Goal: Task Accomplishment & Management: Manage account settings

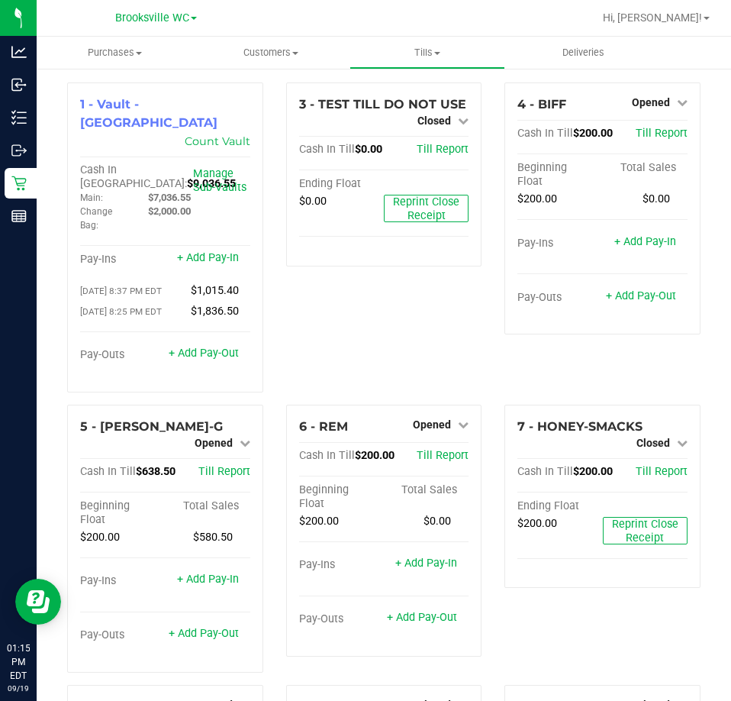
click at [434, 333] on div "3 - TEST TILL DO NOT USE Closed Open Till Cash In Till $0.00 Till Report Ending…" at bounding box center [384, 243] width 219 height 322
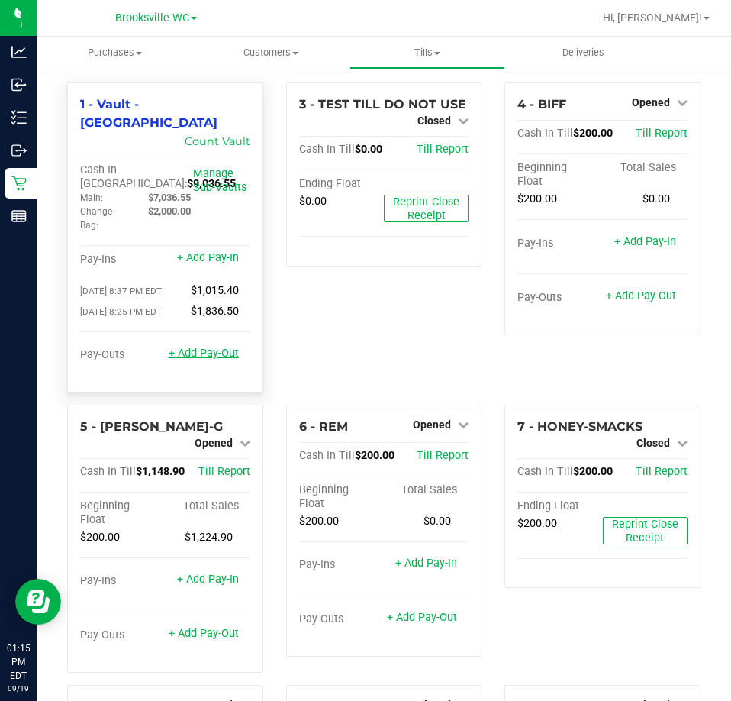
click at [224, 347] on link "+ Add Pay-Out" at bounding box center [204, 353] width 70 height 13
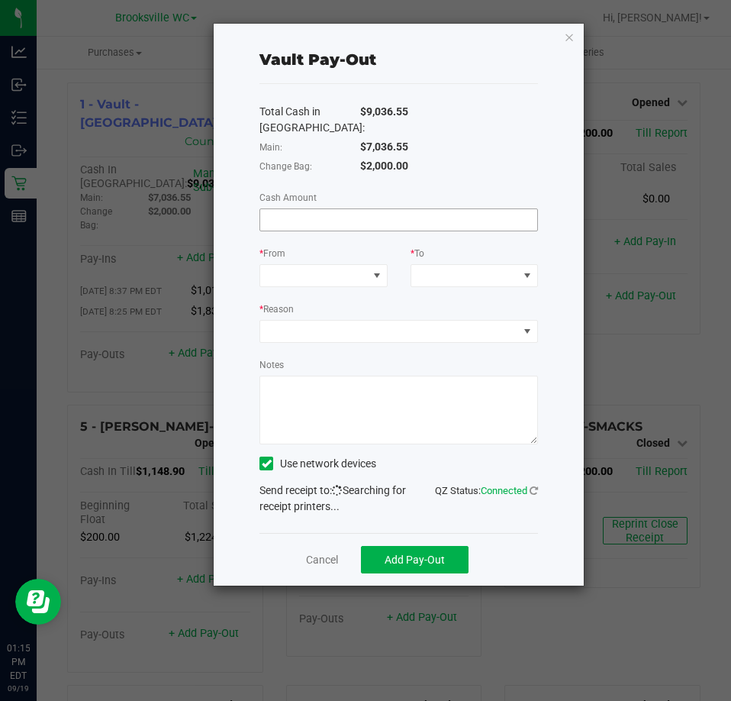
click at [360, 212] on input at bounding box center [398, 219] width 277 height 21
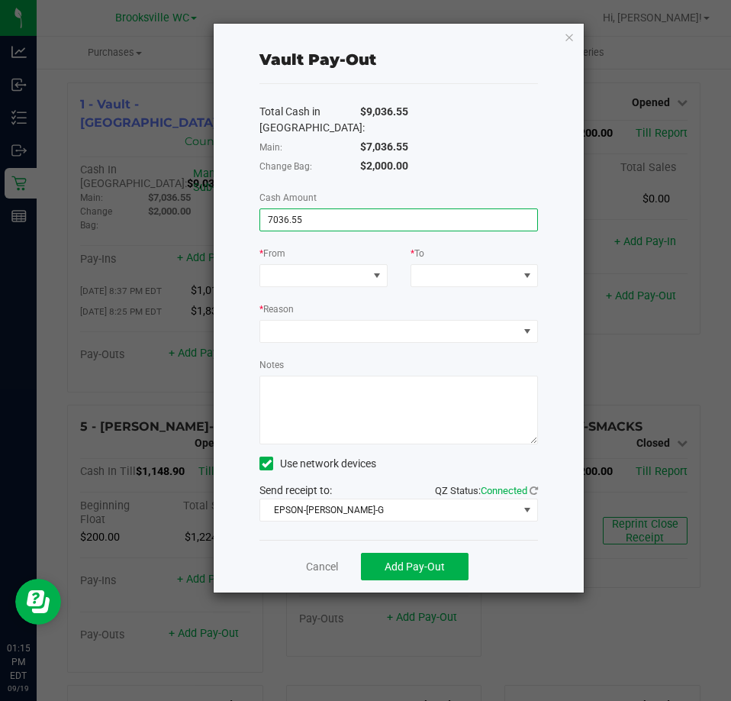
type input "$7,036.55"
click at [344, 290] on div "Total Cash in Vault: $9,036.55 Main: $7,036.55 Change Bag: $2,000.00 Cash Amoun…" at bounding box center [399, 312] width 279 height 456
click at [345, 281] on span at bounding box center [313, 275] width 107 height 21
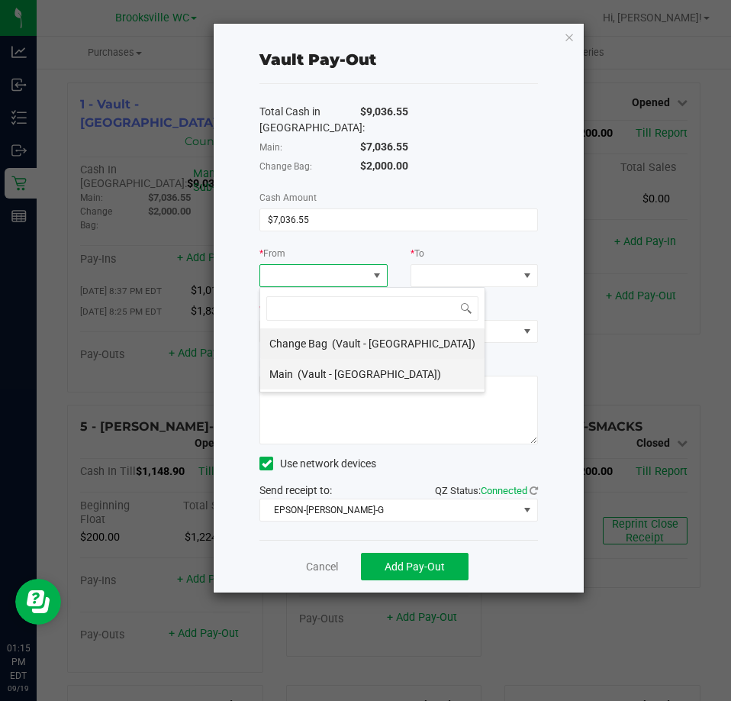
scroll to position [23, 128]
drag, startPoint x: 326, startPoint y: 373, endPoint x: 416, endPoint y: 345, distance: 94.2
click at [334, 370] on span "(Vault - Brooksville)" at bounding box center [370, 374] width 144 height 12
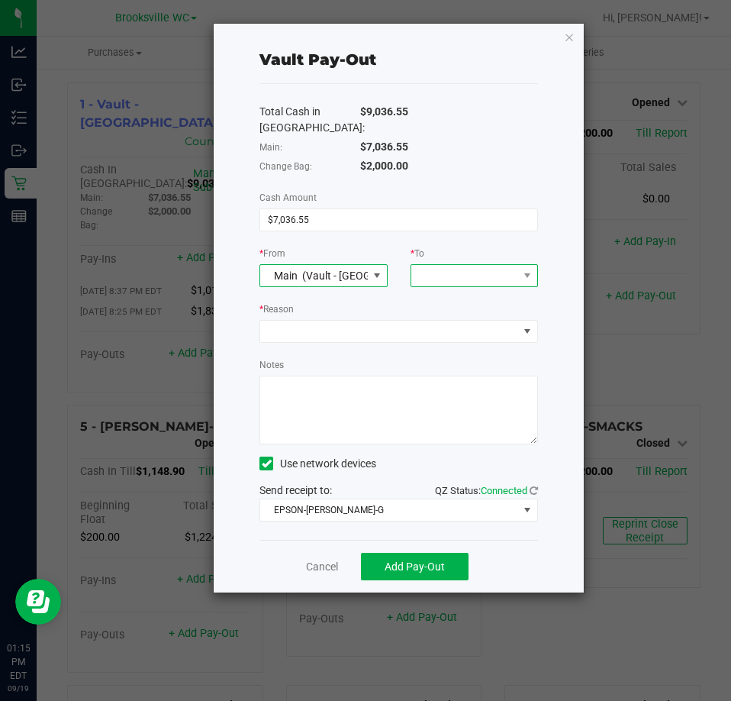
click at [467, 273] on span at bounding box center [464, 275] width 107 height 21
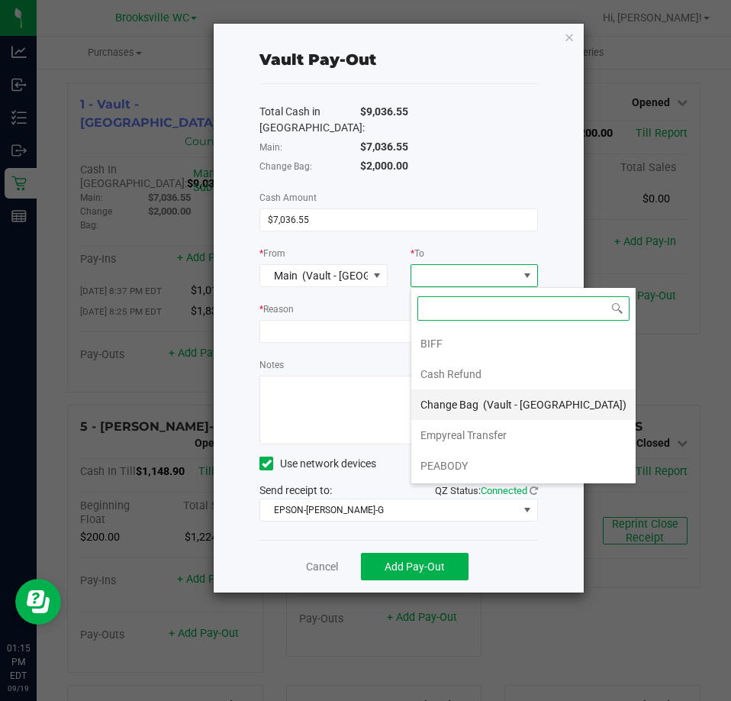
scroll to position [61, 0]
click at [492, 401] on span "Empyreal Transfer" at bounding box center [464, 405] width 86 height 12
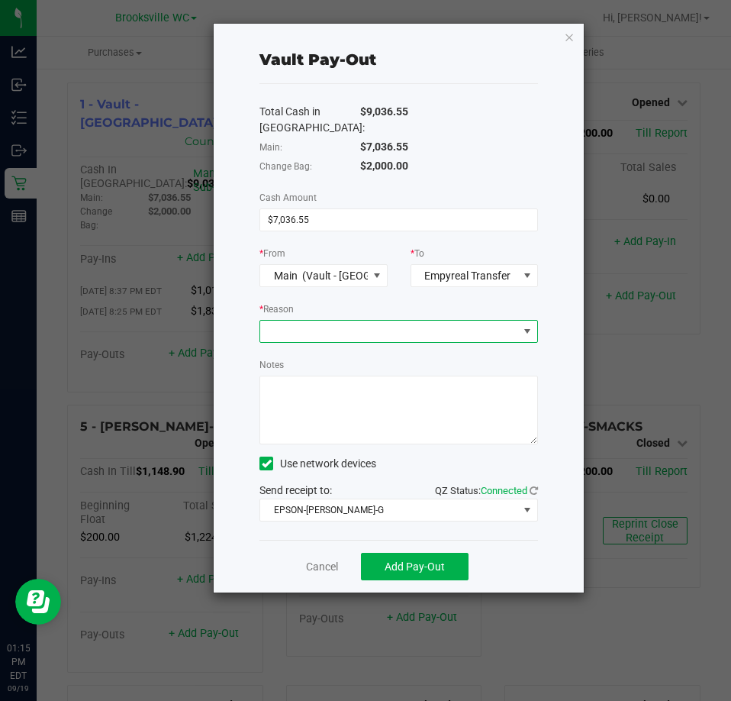
click at [416, 338] on span at bounding box center [389, 331] width 258 height 21
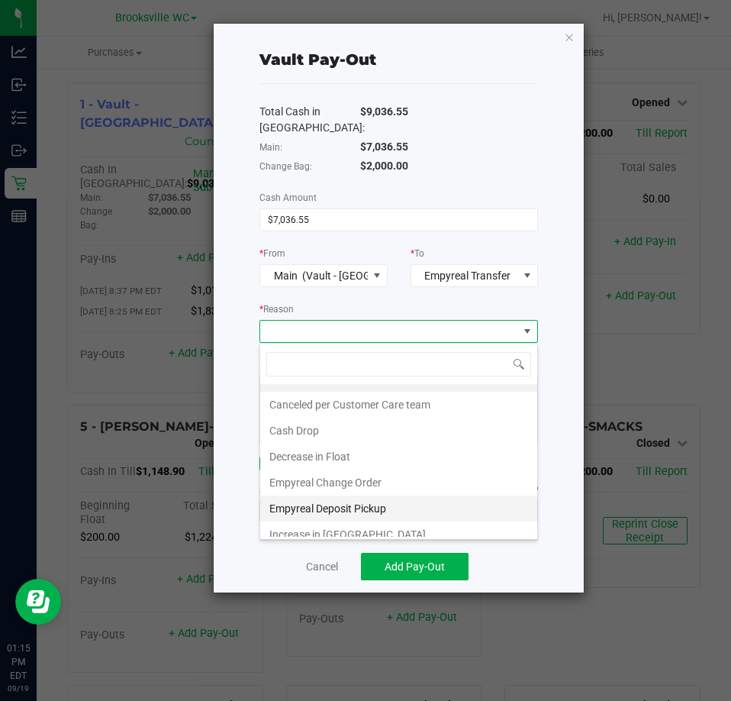
scroll to position [29, 0]
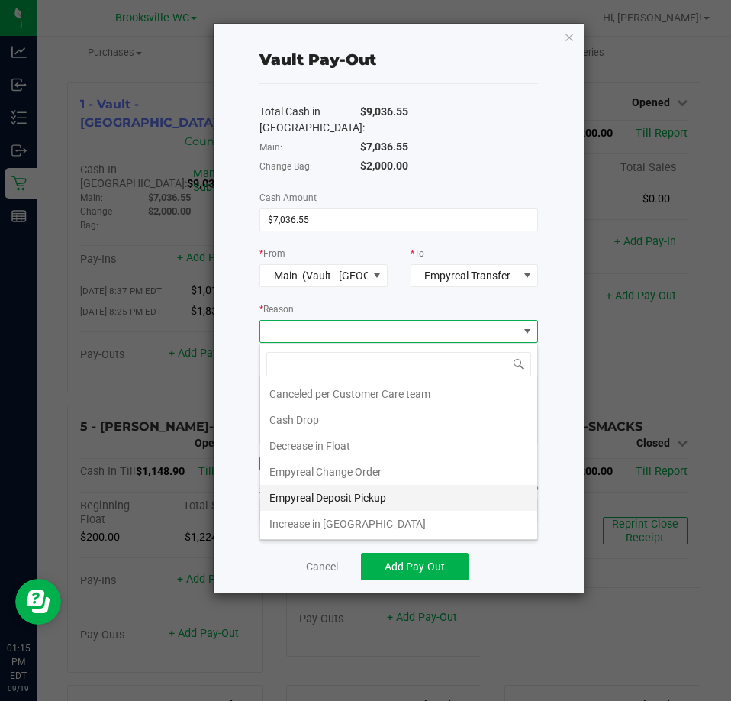
click at [401, 504] on li "Empyreal Deposit Pickup" at bounding box center [398, 498] width 277 height 26
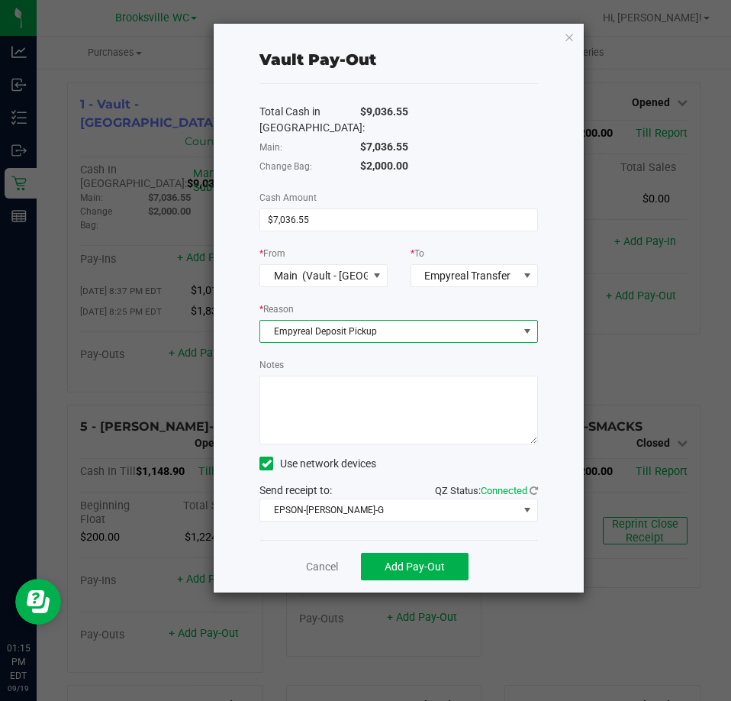
click at [425, 431] on textarea "Notes" at bounding box center [399, 410] width 279 height 69
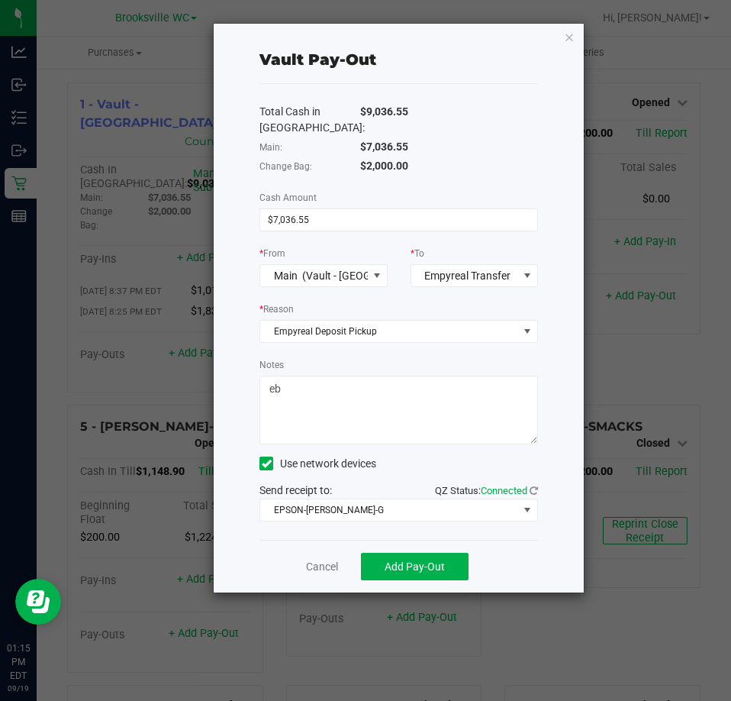
type textarea "eb"
click at [346, 534] on div "Total Cash in Vault: $9,036.55 Main: $7,036.55 Change Bag: $2,000.00 Cash Amoun…" at bounding box center [399, 312] width 279 height 456
click at [345, 514] on span "EPSON-BECKY-G" at bounding box center [389, 509] width 258 height 21
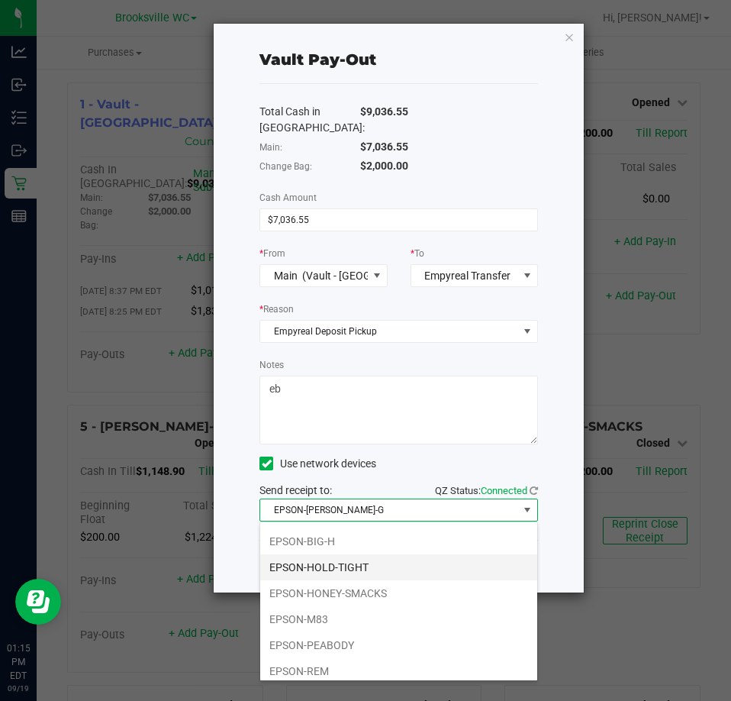
scroll to position [133, 0]
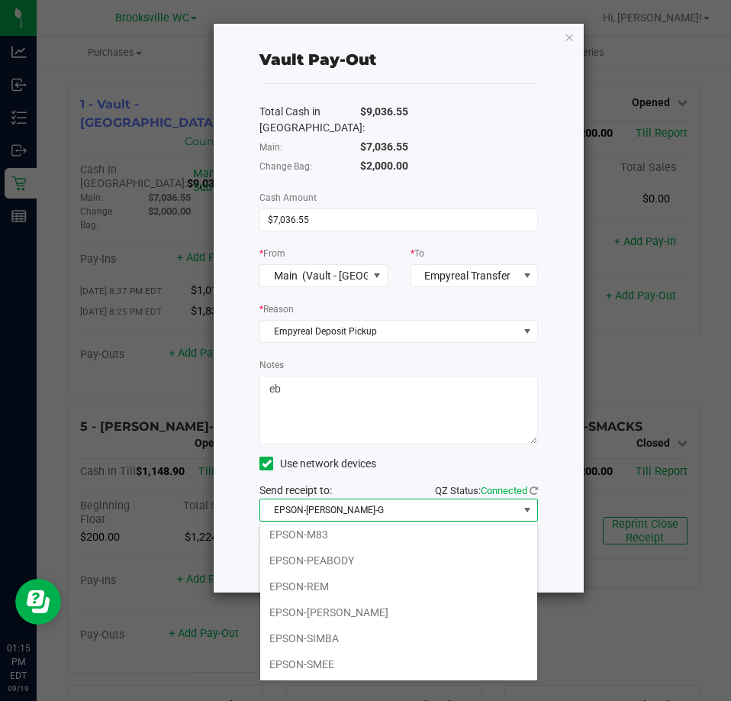
click at [339, 666] on li "EPSON-SMEE" at bounding box center [398, 664] width 277 height 26
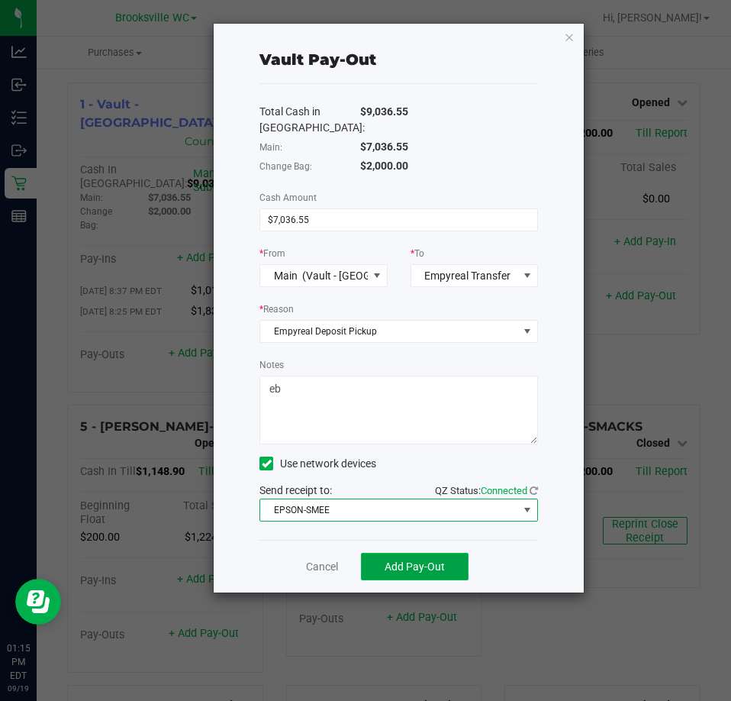
click at [386, 569] on span "Add Pay-Out" at bounding box center [415, 566] width 60 height 12
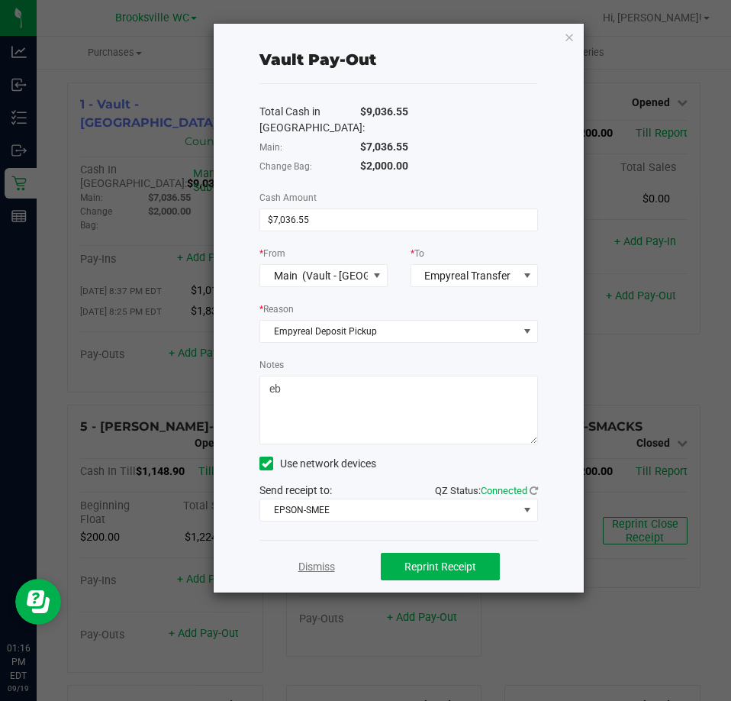
click at [320, 563] on link "Dismiss" at bounding box center [317, 567] width 37 height 16
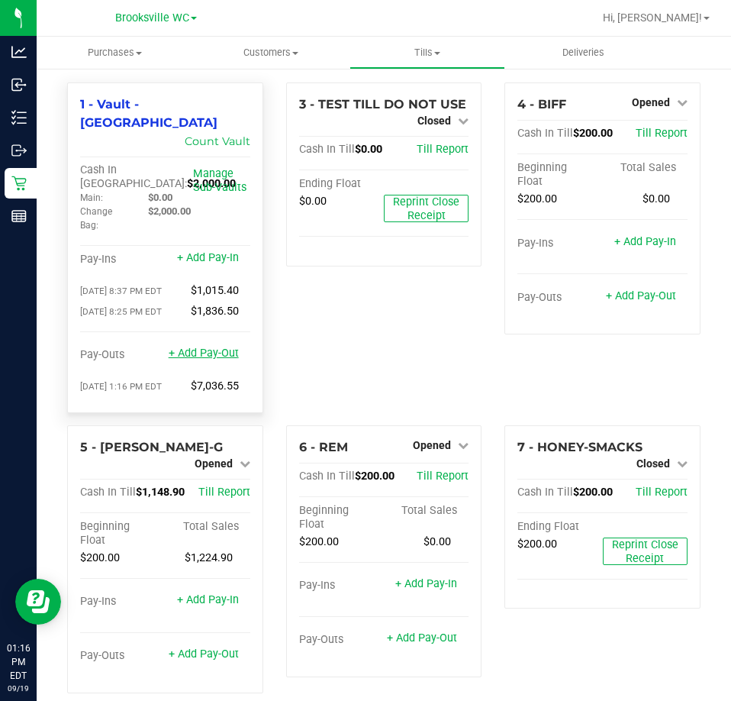
click at [209, 347] on link "+ Add Pay-Out" at bounding box center [204, 353] width 70 height 13
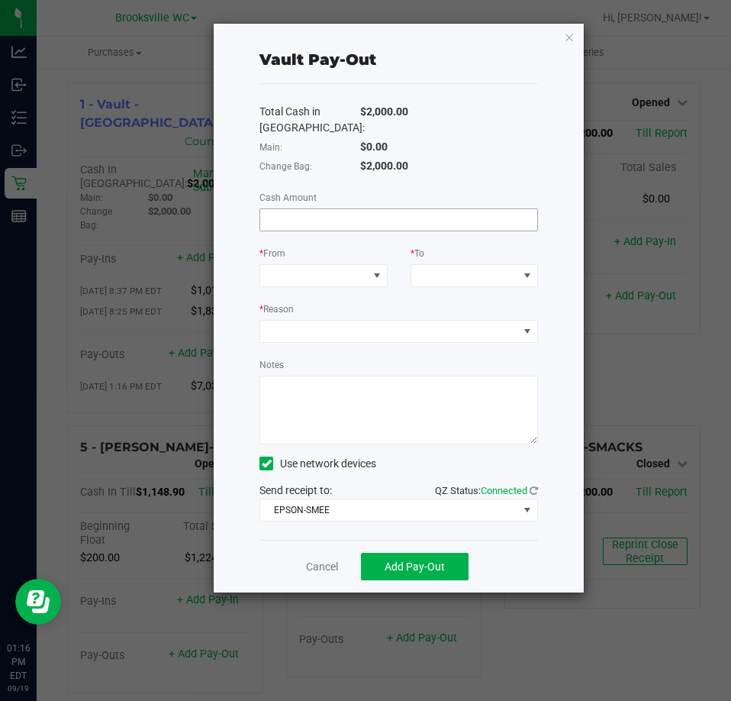
click at [311, 221] on input at bounding box center [398, 219] width 277 height 21
type input "$1,300.00"
click at [308, 269] on span at bounding box center [313, 275] width 107 height 21
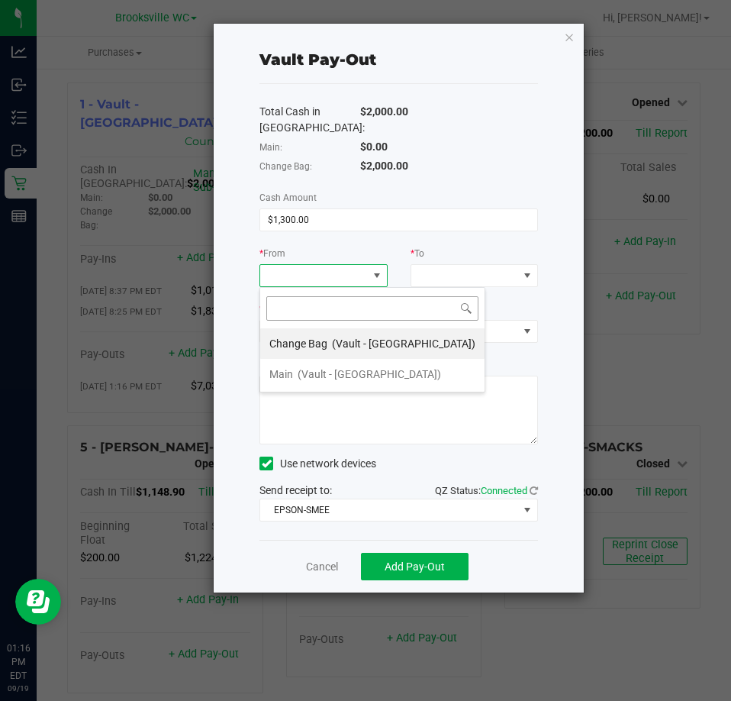
scroll to position [23, 128]
click at [360, 350] on div "Change Bag (Vault - Brooksville)" at bounding box center [372, 343] width 206 height 27
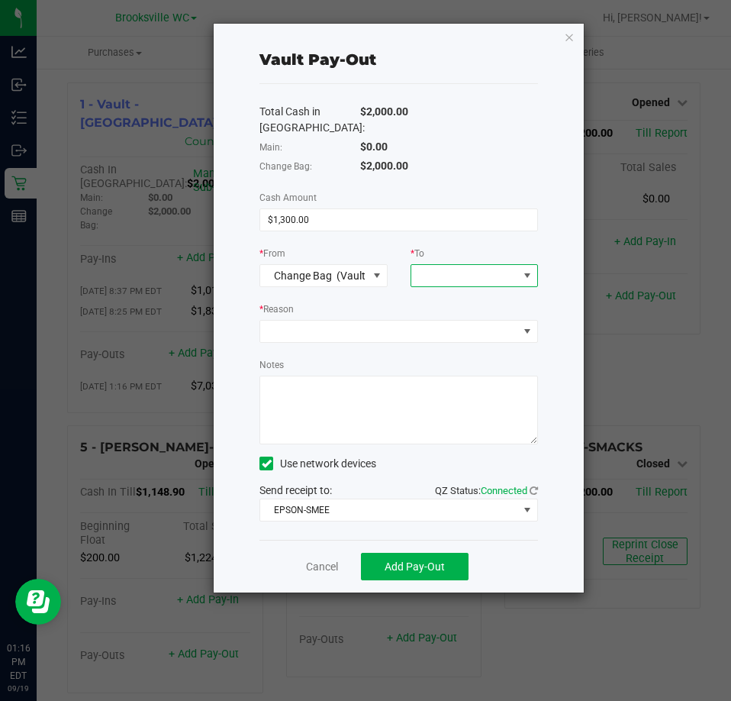
click at [433, 278] on span at bounding box center [464, 275] width 107 height 21
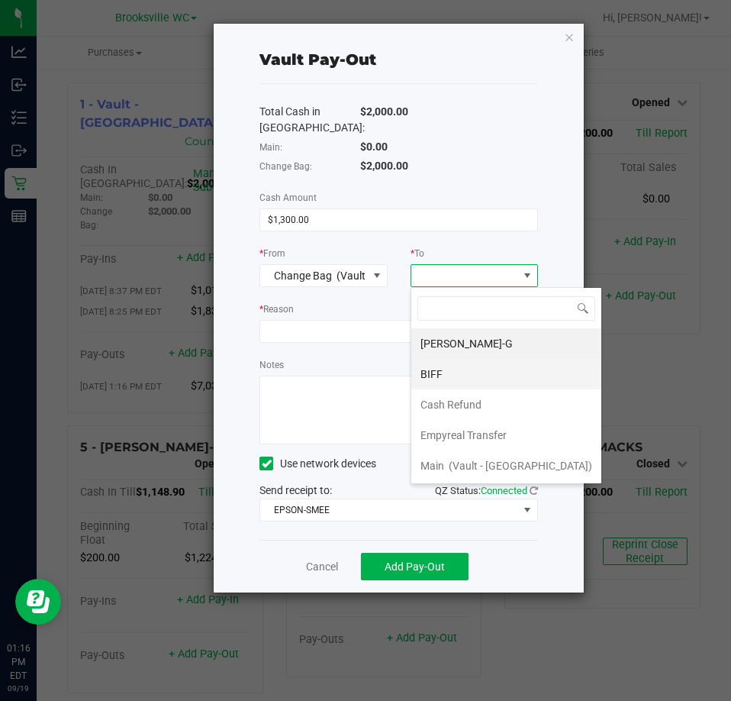
scroll to position [61, 0]
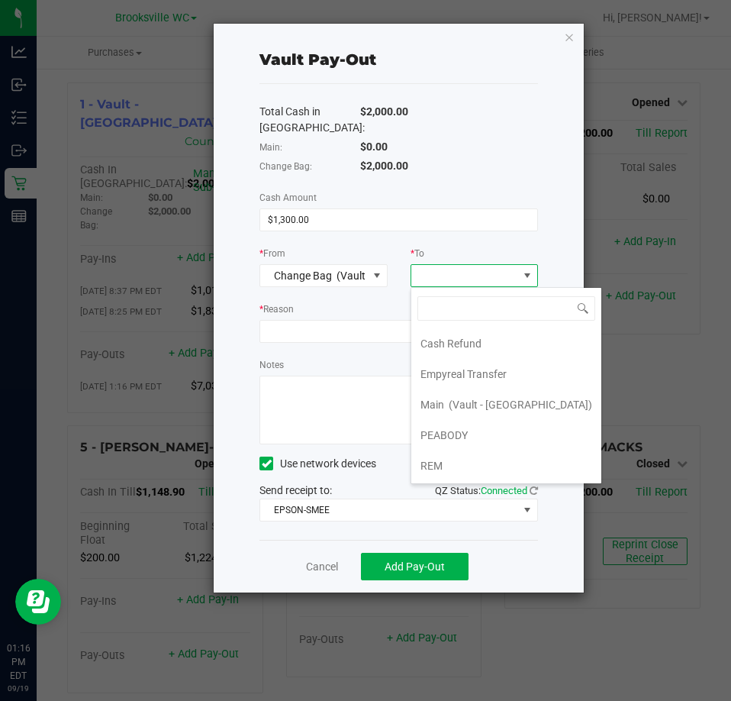
drag, startPoint x: 466, startPoint y: 404, endPoint x: 453, endPoint y: 403, distance: 13.0
click at [466, 404] on span "(Vault - Brooksville)" at bounding box center [521, 405] width 144 height 12
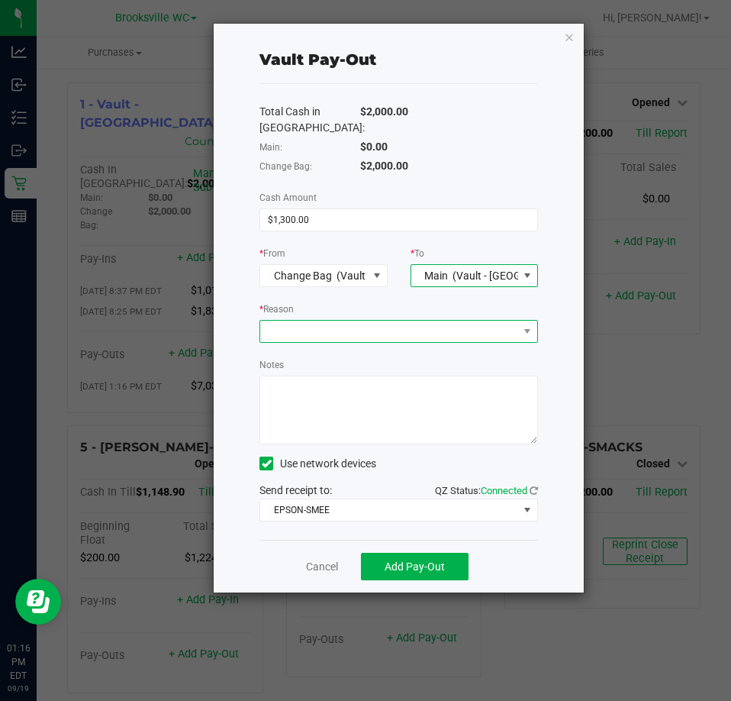
click at [292, 335] on span at bounding box center [389, 331] width 258 height 21
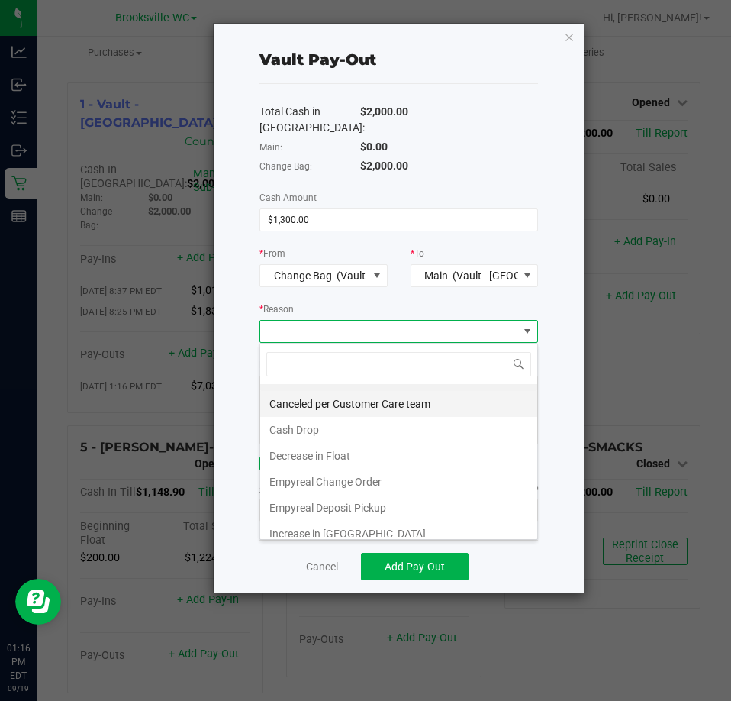
scroll to position [29, 0]
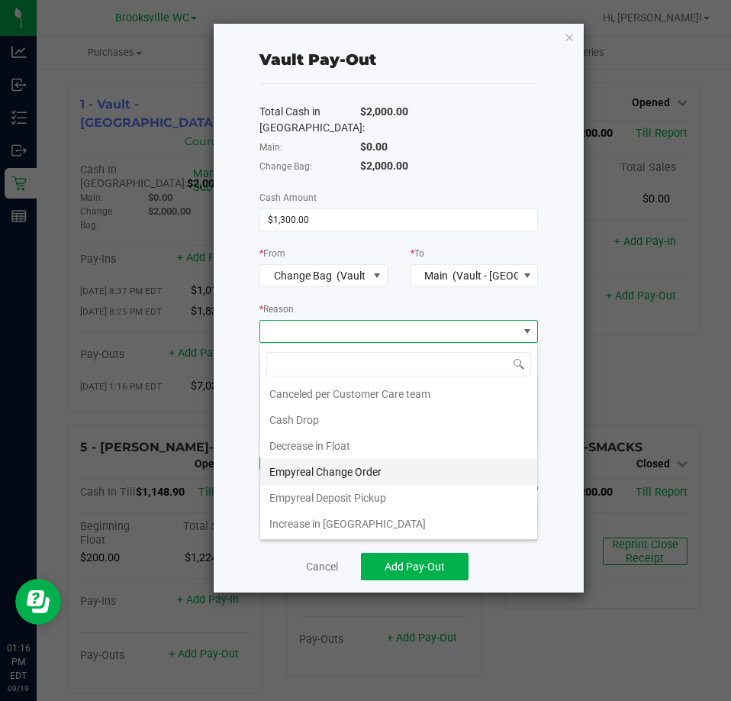
click at [365, 473] on li "Empyreal Change Order" at bounding box center [398, 472] width 277 height 26
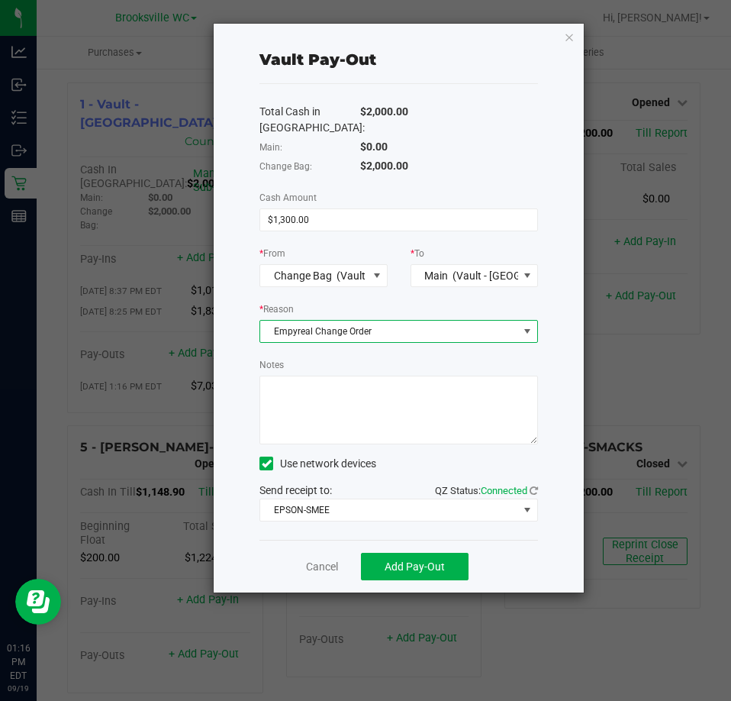
click at [360, 418] on textarea "Notes" at bounding box center [399, 410] width 279 height 69
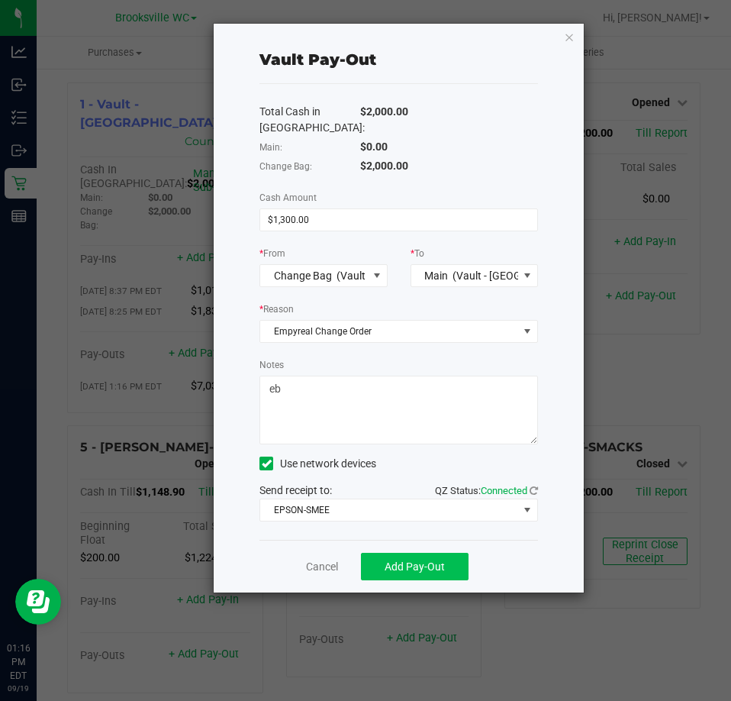
type textarea "eb"
click at [443, 562] on span "Add Pay-Out" at bounding box center [415, 566] width 60 height 12
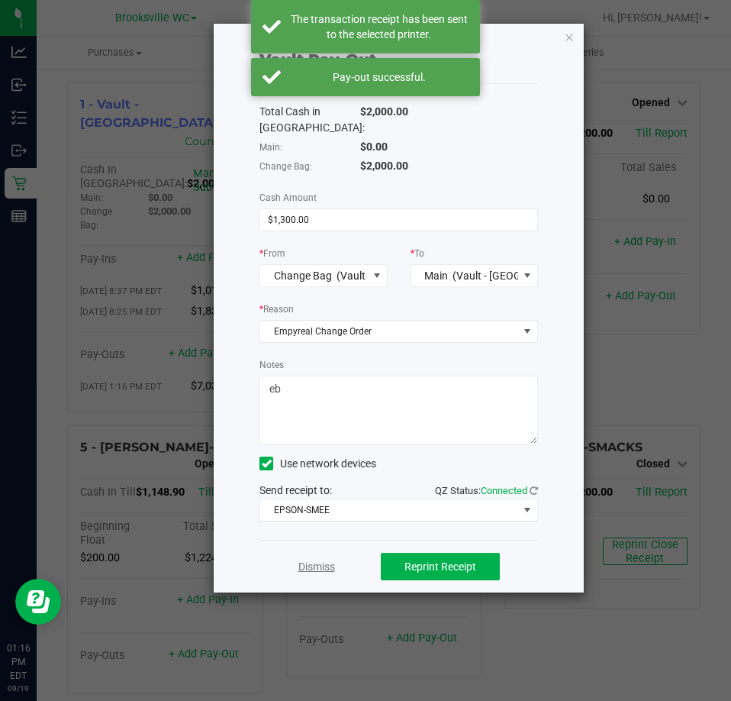
click at [313, 566] on link "Dismiss" at bounding box center [317, 567] width 37 height 16
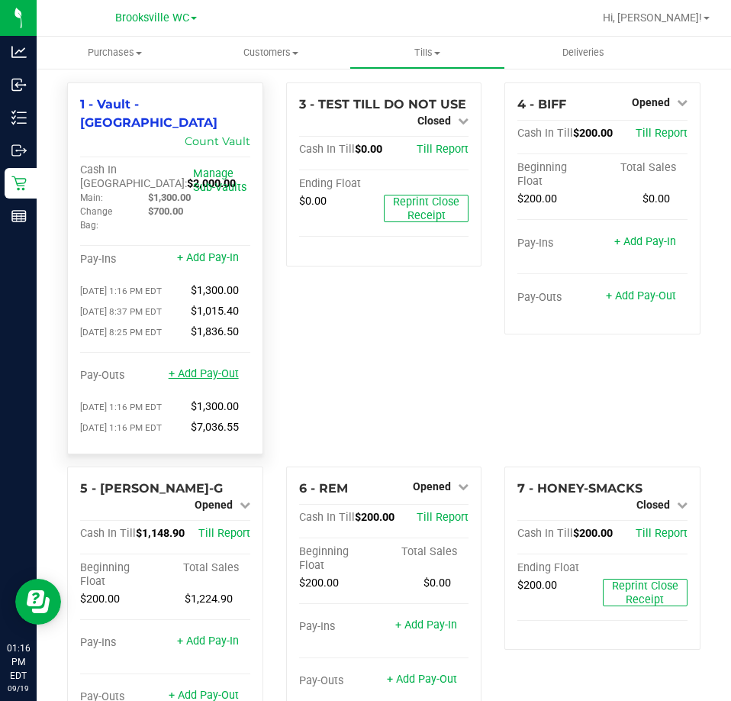
click at [211, 367] on link "+ Add Pay-Out" at bounding box center [204, 373] width 70 height 13
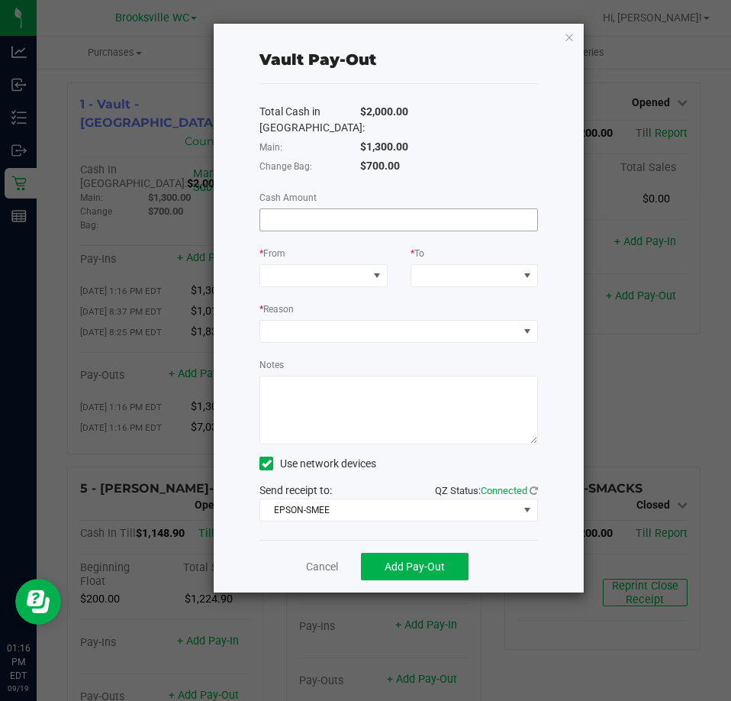
click at [348, 221] on input at bounding box center [398, 219] width 277 height 21
type input "$1,300.00"
click at [347, 269] on span at bounding box center [313, 275] width 107 height 21
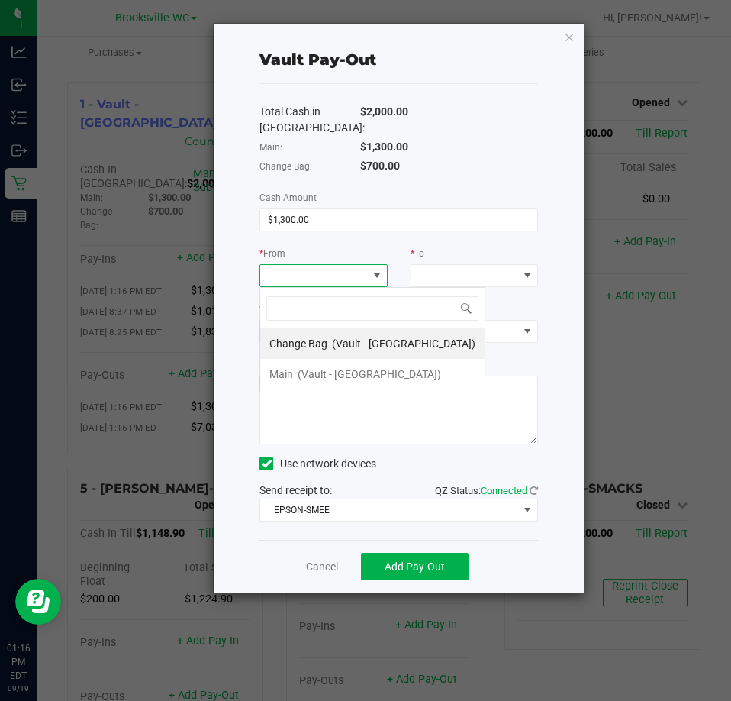
scroll to position [23, 128]
click at [344, 377] on span "(Vault - Brooksville)" at bounding box center [370, 374] width 144 height 12
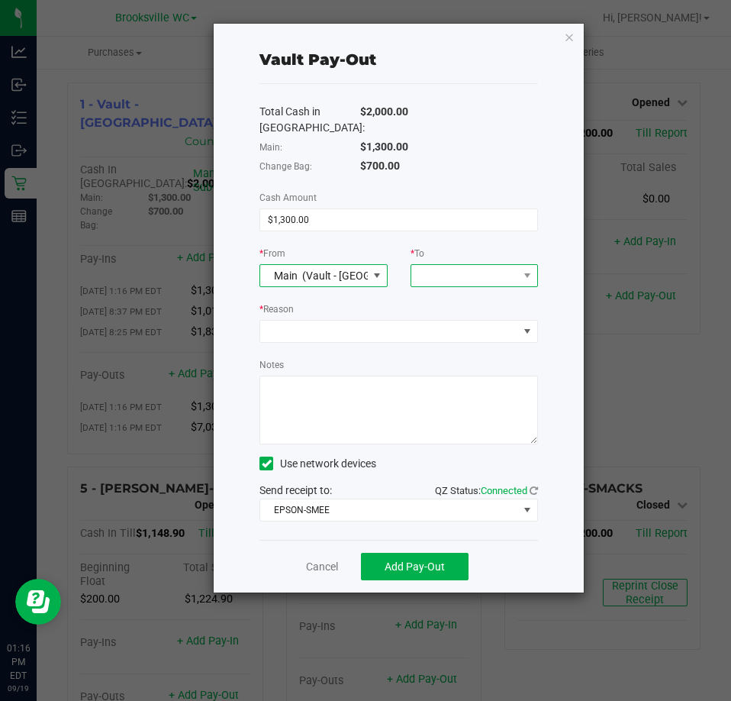
click at [470, 282] on span at bounding box center [464, 275] width 107 height 21
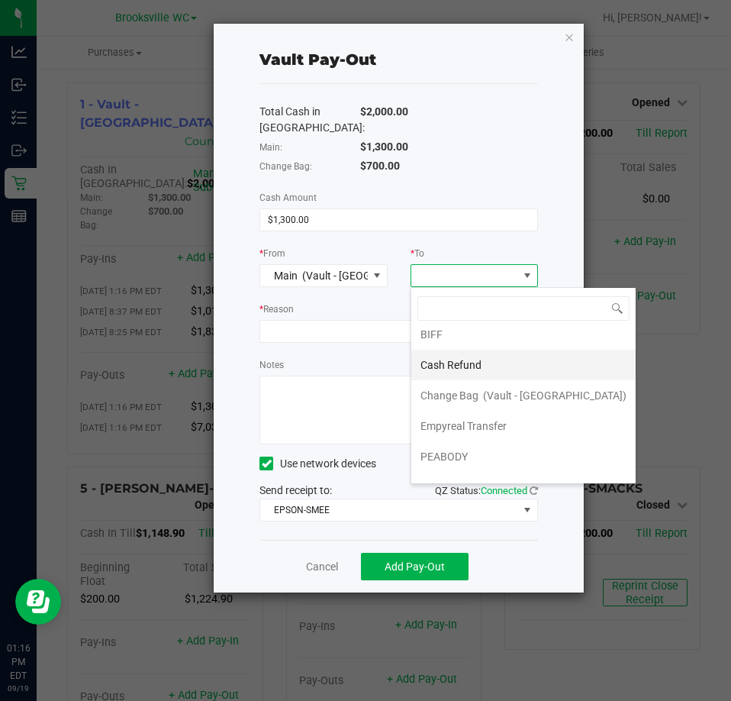
scroll to position [61, 0]
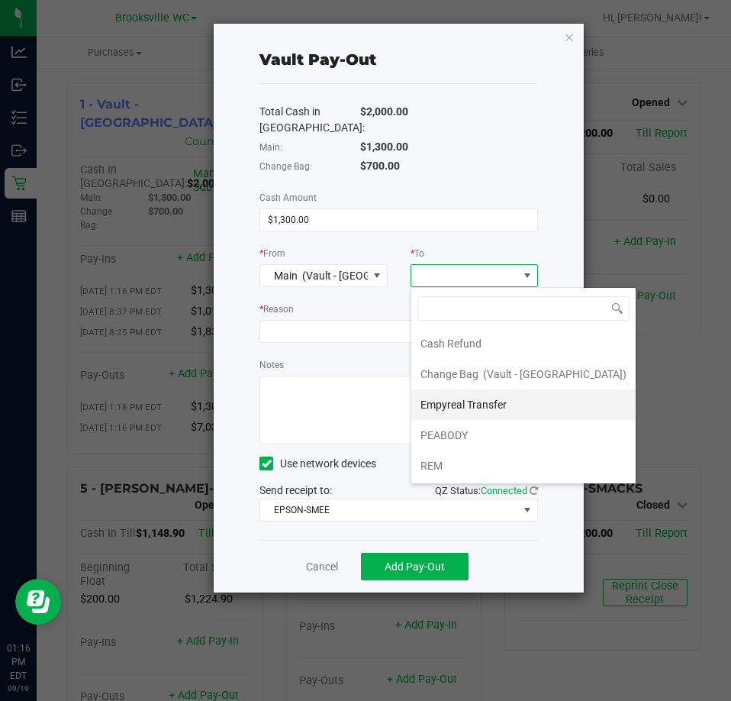
click at [482, 405] on span "Empyreal Transfer" at bounding box center [464, 405] width 86 height 12
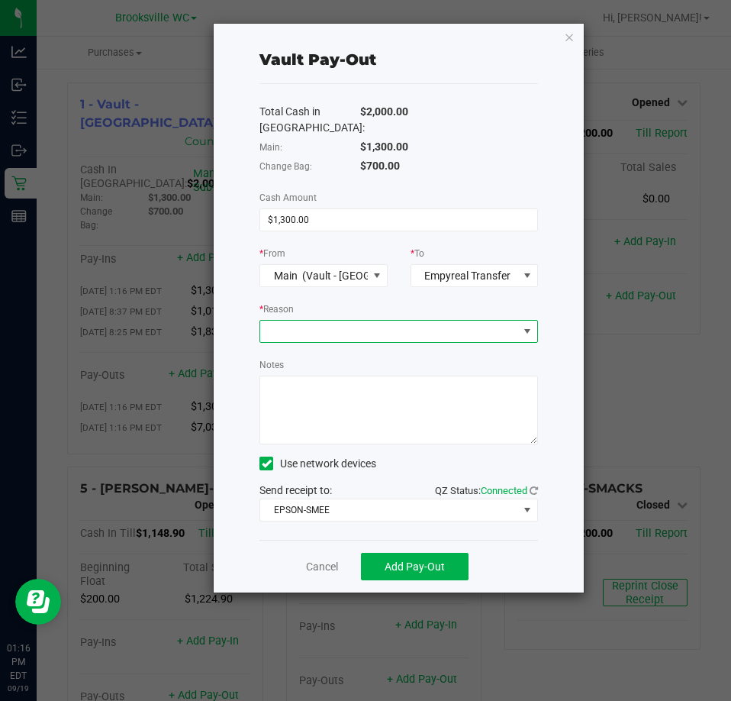
click at [393, 323] on span at bounding box center [389, 331] width 258 height 21
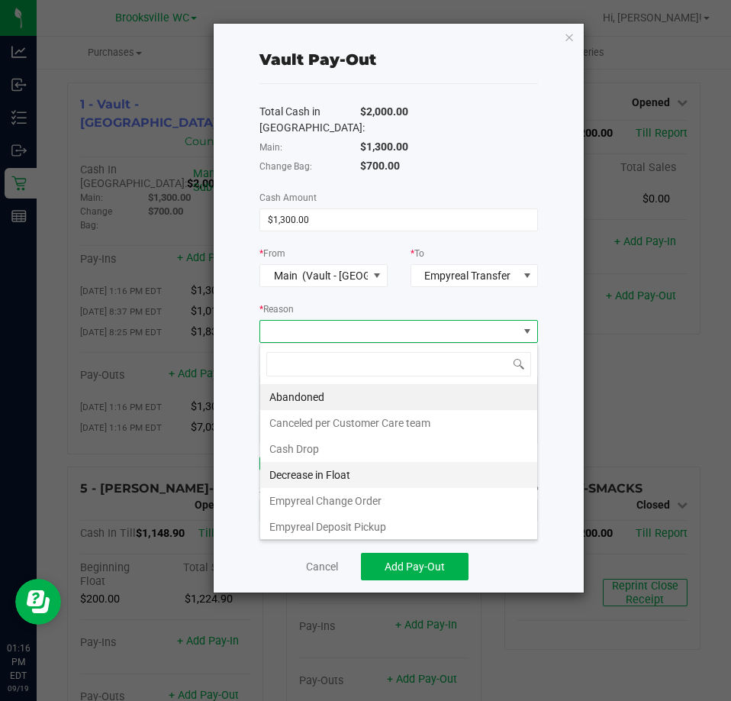
scroll to position [29, 0]
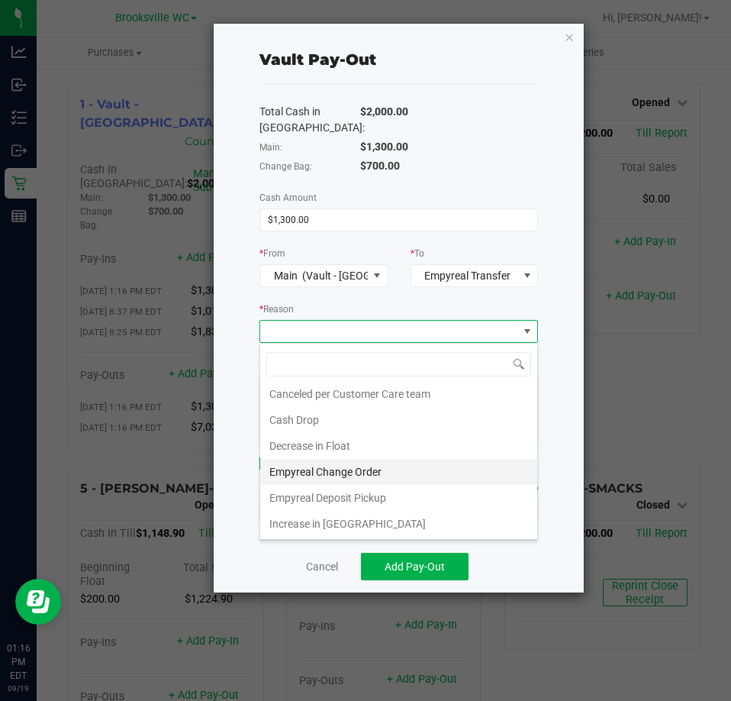
click at [383, 466] on li "Empyreal Change Order" at bounding box center [398, 472] width 277 height 26
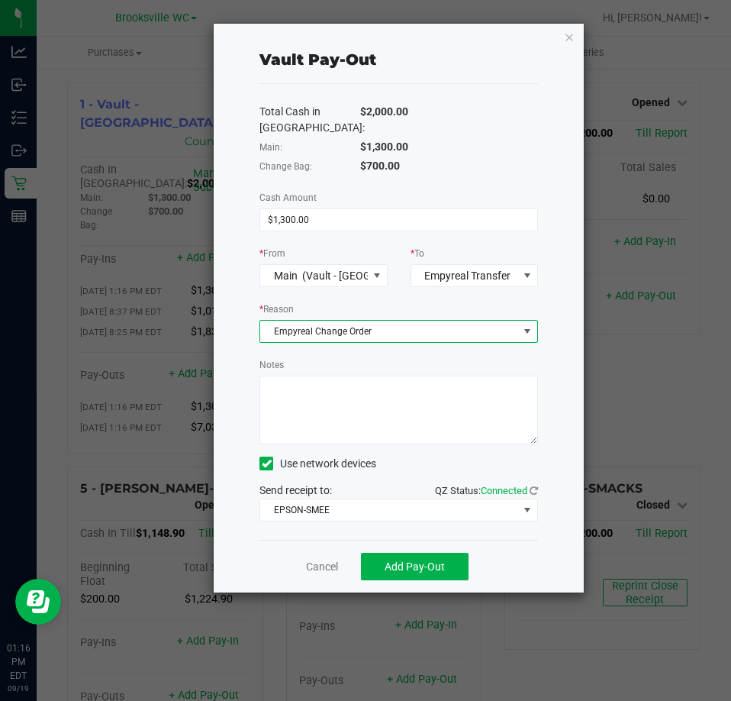
click at [392, 391] on textarea "Notes" at bounding box center [399, 410] width 279 height 69
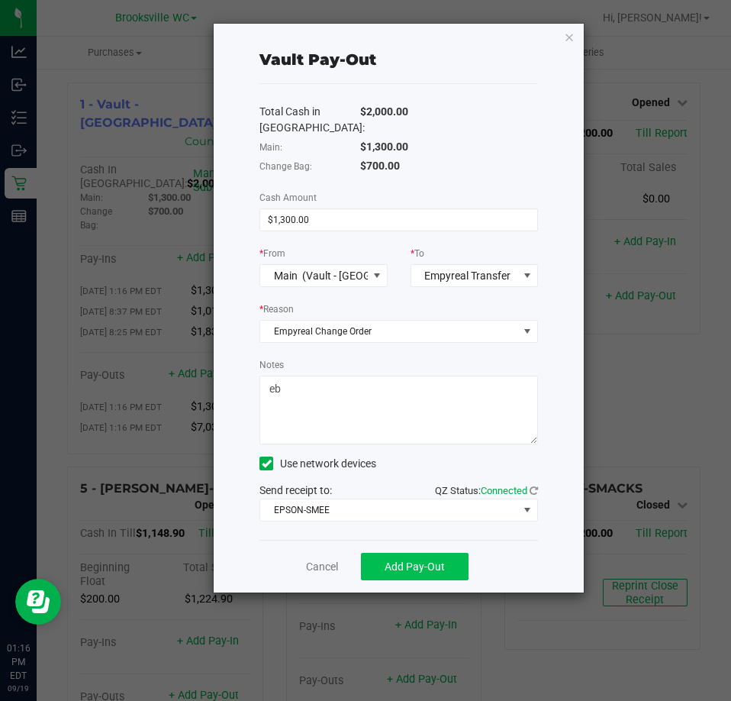
type textarea "eb"
click at [417, 573] on span "Add Pay-Out" at bounding box center [415, 566] width 60 height 12
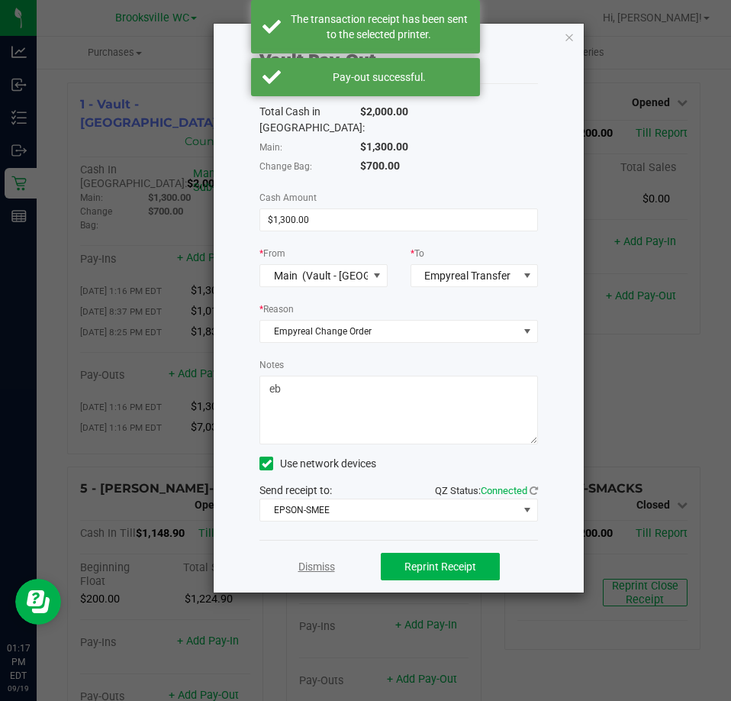
click at [313, 568] on link "Dismiss" at bounding box center [317, 567] width 37 height 16
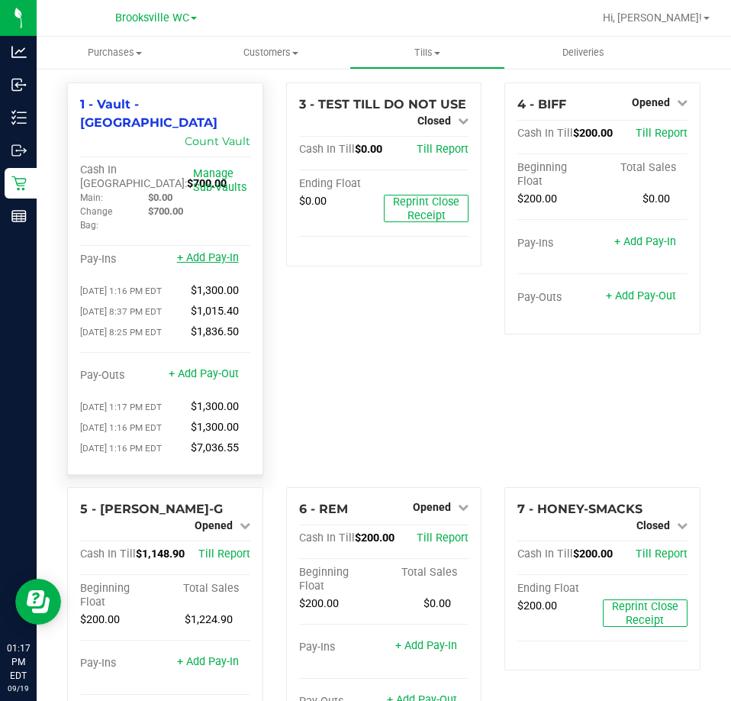
click at [221, 251] on link "+ Add Pay-In" at bounding box center [208, 257] width 62 height 13
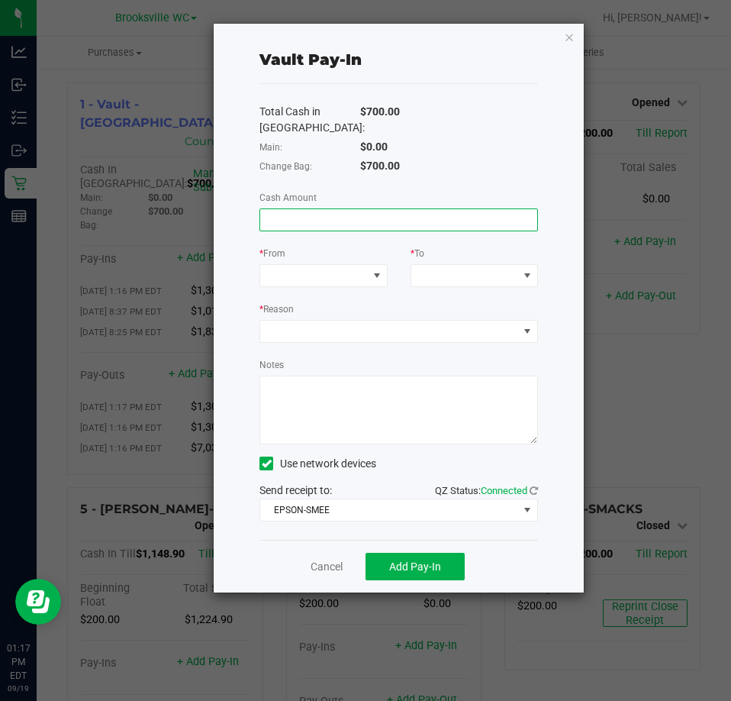
click at [305, 222] on input at bounding box center [398, 219] width 277 height 21
type input "$1,300.00"
click at [337, 280] on span at bounding box center [313, 275] width 107 height 21
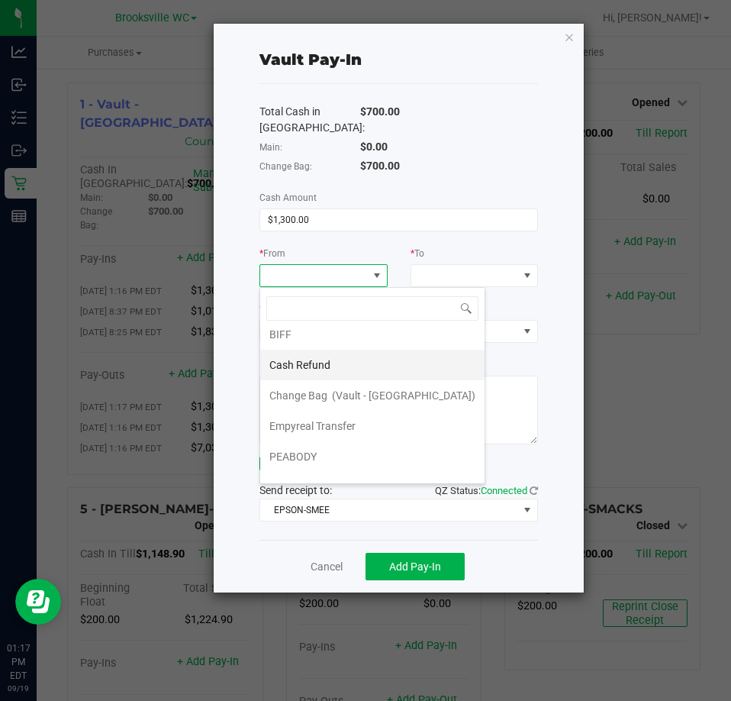
scroll to position [61, 0]
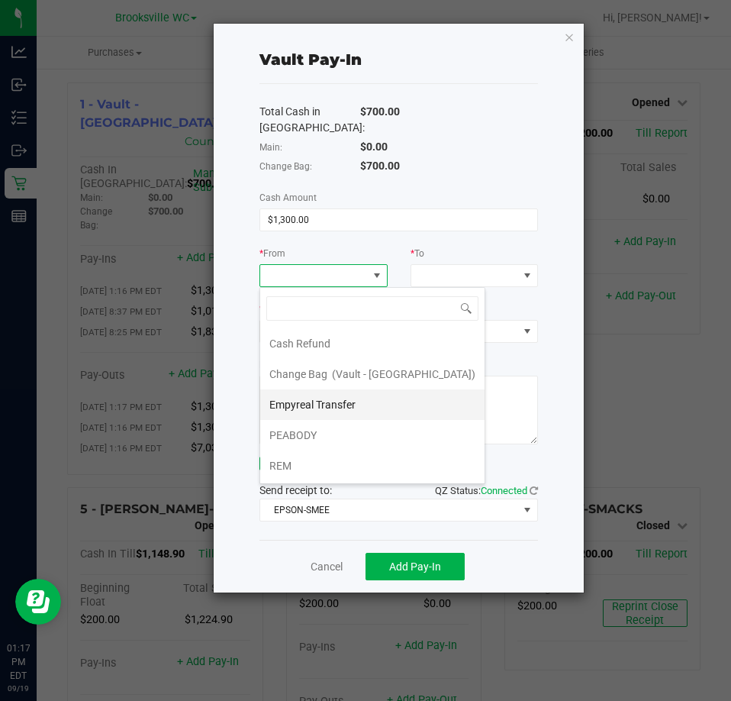
click at [343, 404] on span "Empyreal Transfer" at bounding box center [312, 405] width 86 height 12
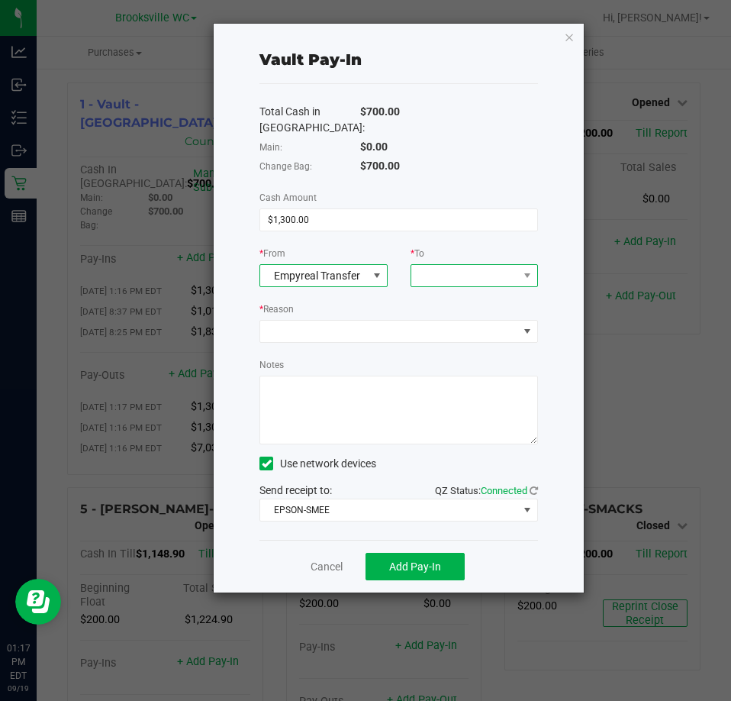
click at [461, 275] on span at bounding box center [464, 275] width 107 height 21
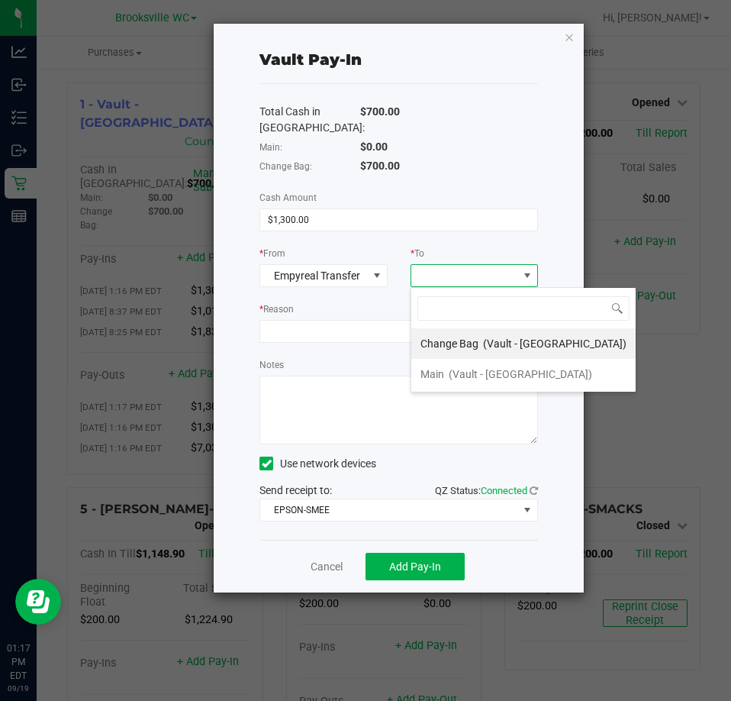
scroll to position [23, 128]
click at [485, 348] on span "(Vault - Brooksville)" at bounding box center [555, 343] width 144 height 12
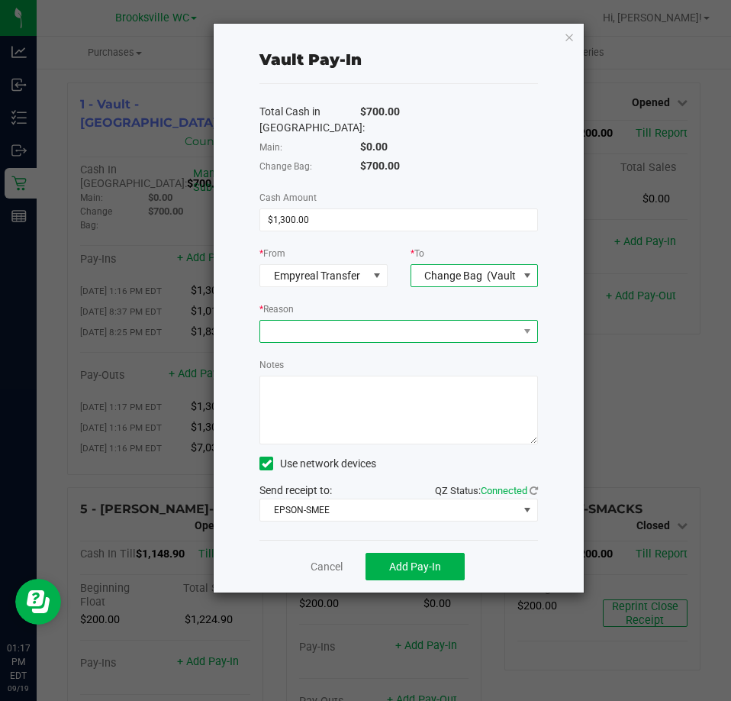
click at [405, 334] on span at bounding box center [389, 331] width 258 height 21
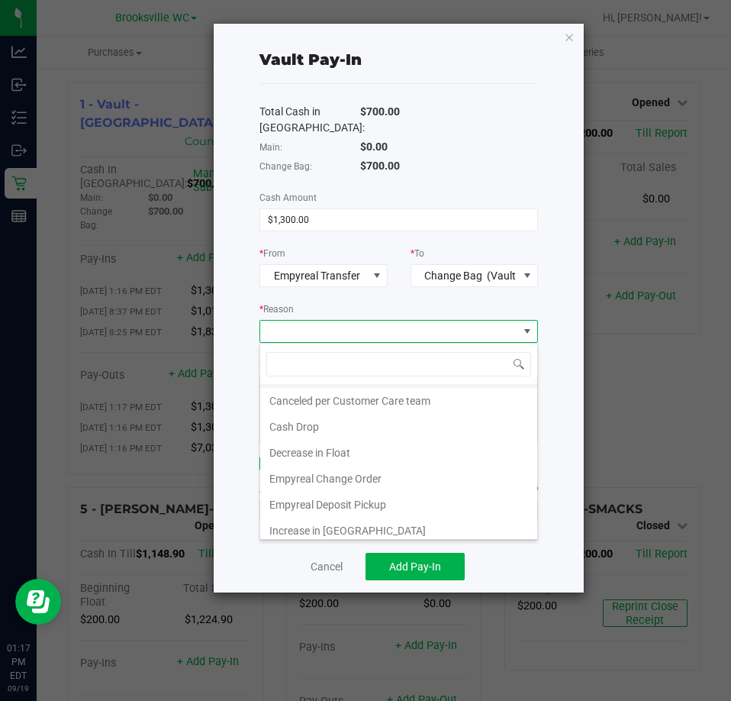
scroll to position [29, 0]
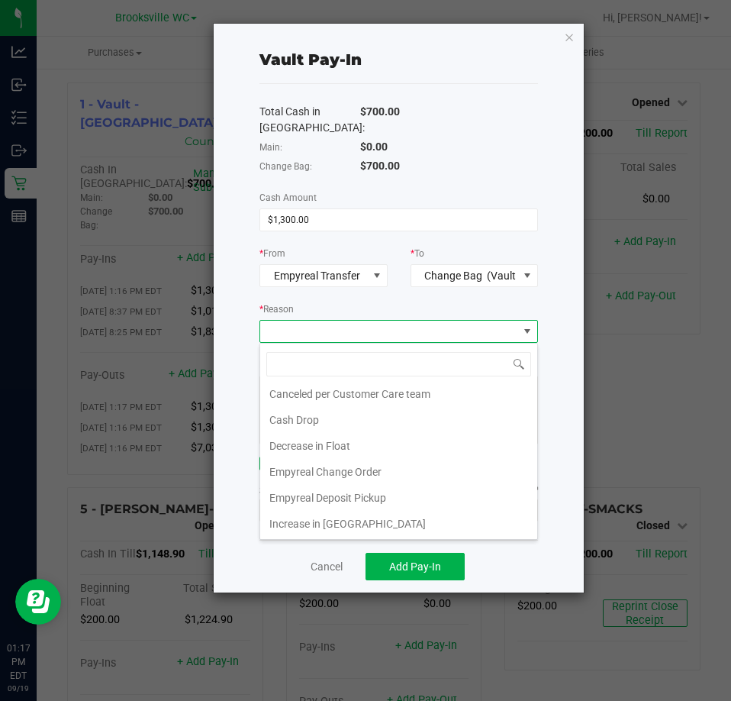
drag, startPoint x: 401, startPoint y: 474, endPoint x: 404, endPoint y: 460, distance: 14.1
click at [401, 473] on li "Empyreal Change Order" at bounding box center [398, 472] width 277 height 26
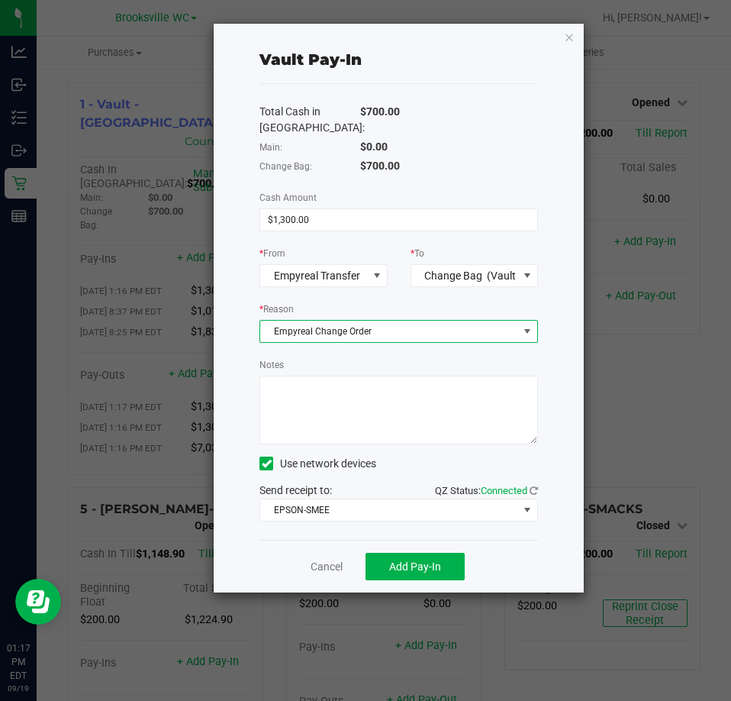
click at [401, 414] on textarea "Notes" at bounding box center [399, 410] width 279 height 69
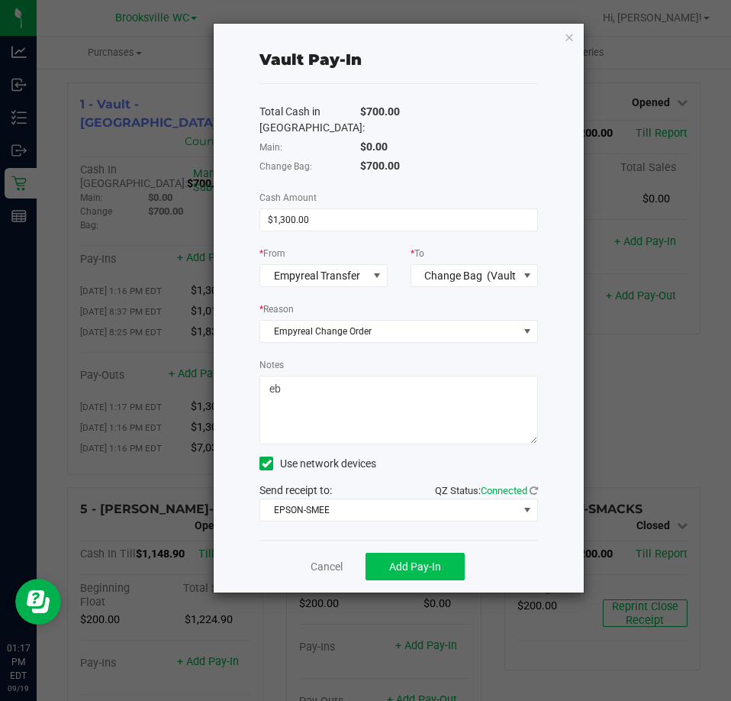
type textarea "eb"
click at [412, 567] on span "Add Pay-In" at bounding box center [415, 566] width 52 height 12
click at [231, 213] on div "Vault Pay-In Total Cash in Vault: $700.00 Main: $0.00 Change Bag: $700.00 Cash …" at bounding box center [399, 308] width 370 height 569
click at [317, 574] on link "Dismiss" at bounding box center [317, 567] width 37 height 16
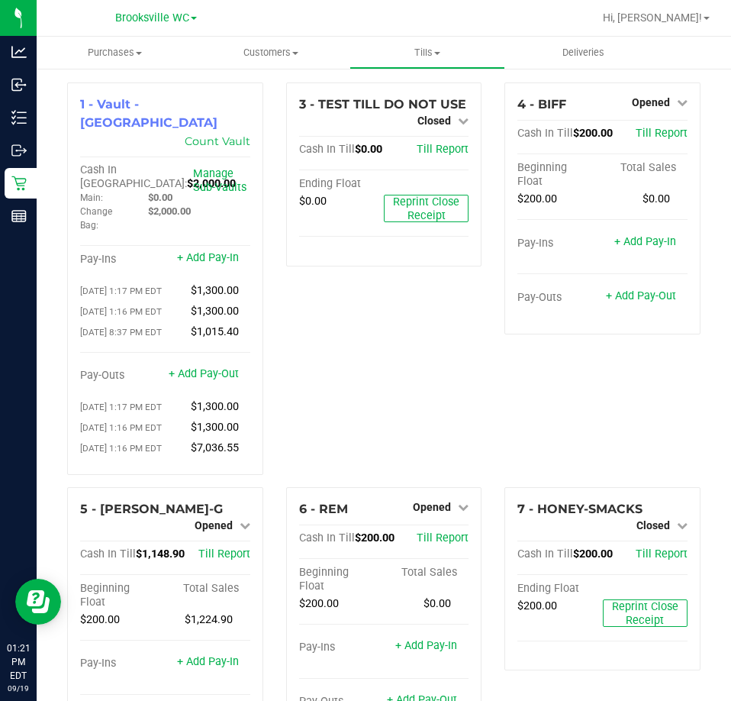
click at [183, 72] on div "1 - Vault - Brooksville Count Vault Cash In Vault: $2,000.00 Main: $0.00 Change…" at bounding box center [384, 556] width 695 height 979
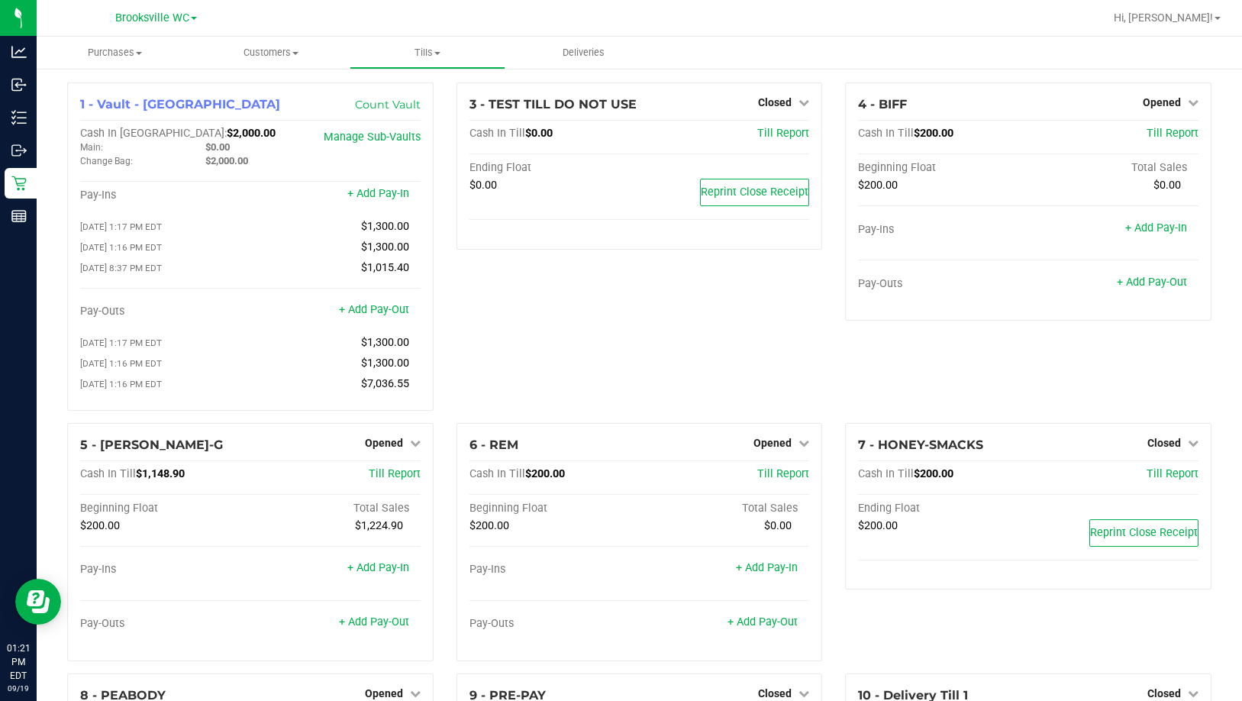
click at [570, 318] on div "3 - TEST TILL DO NOT USE Closed Open Till Cash In Till $0.00 Till Report Ending…" at bounding box center [639, 252] width 389 height 340
